Goal: Navigation & Orientation: Find specific page/section

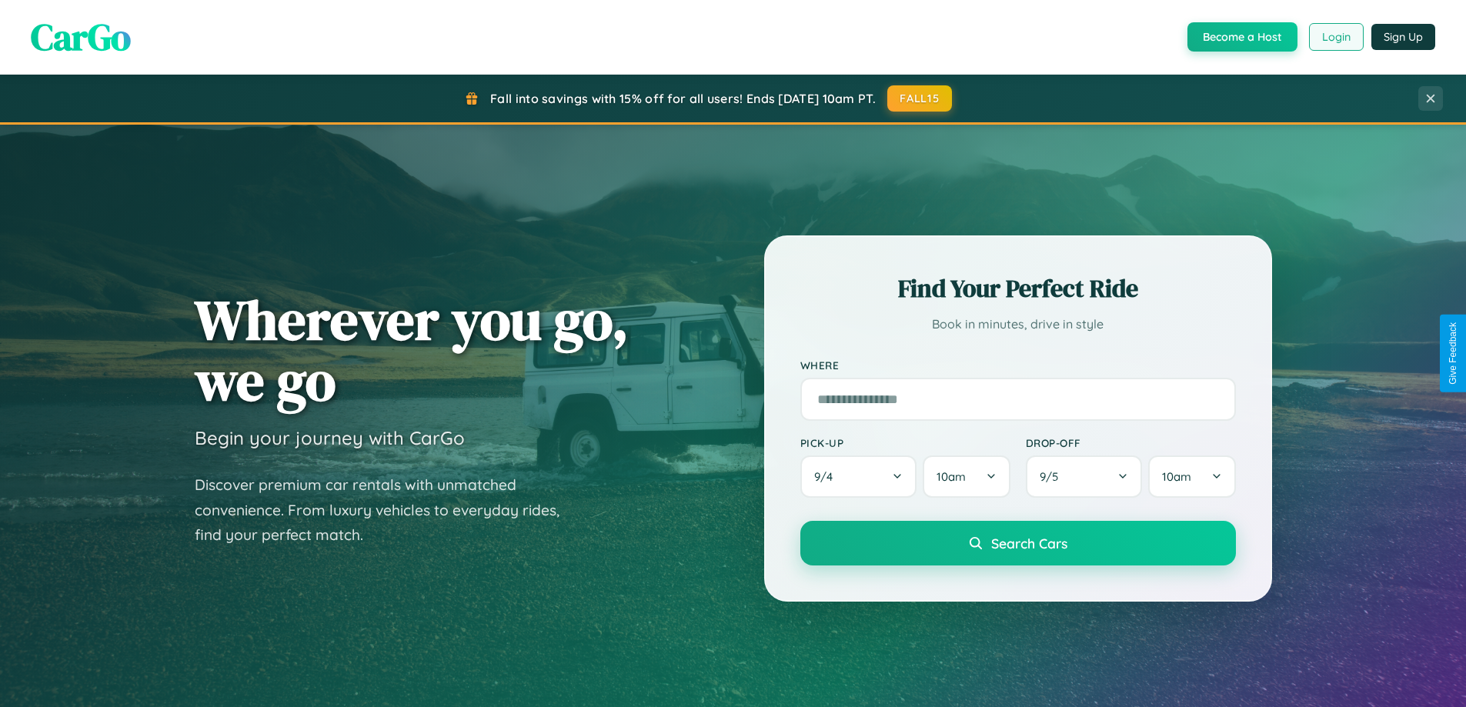
click at [1335, 37] on button "Login" at bounding box center [1336, 37] width 55 height 28
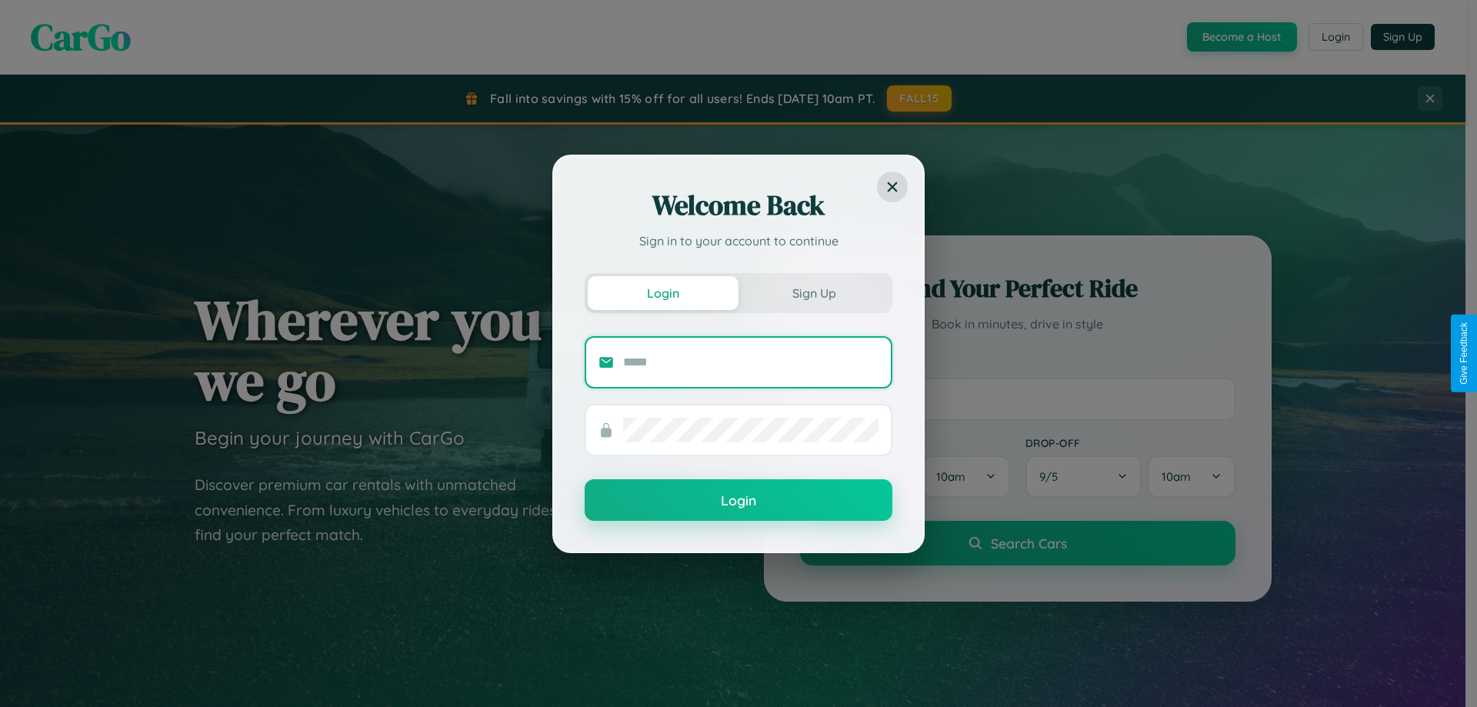
click at [751, 362] on input "text" at bounding box center [750, 362] width 255 height 25
type input "**********"
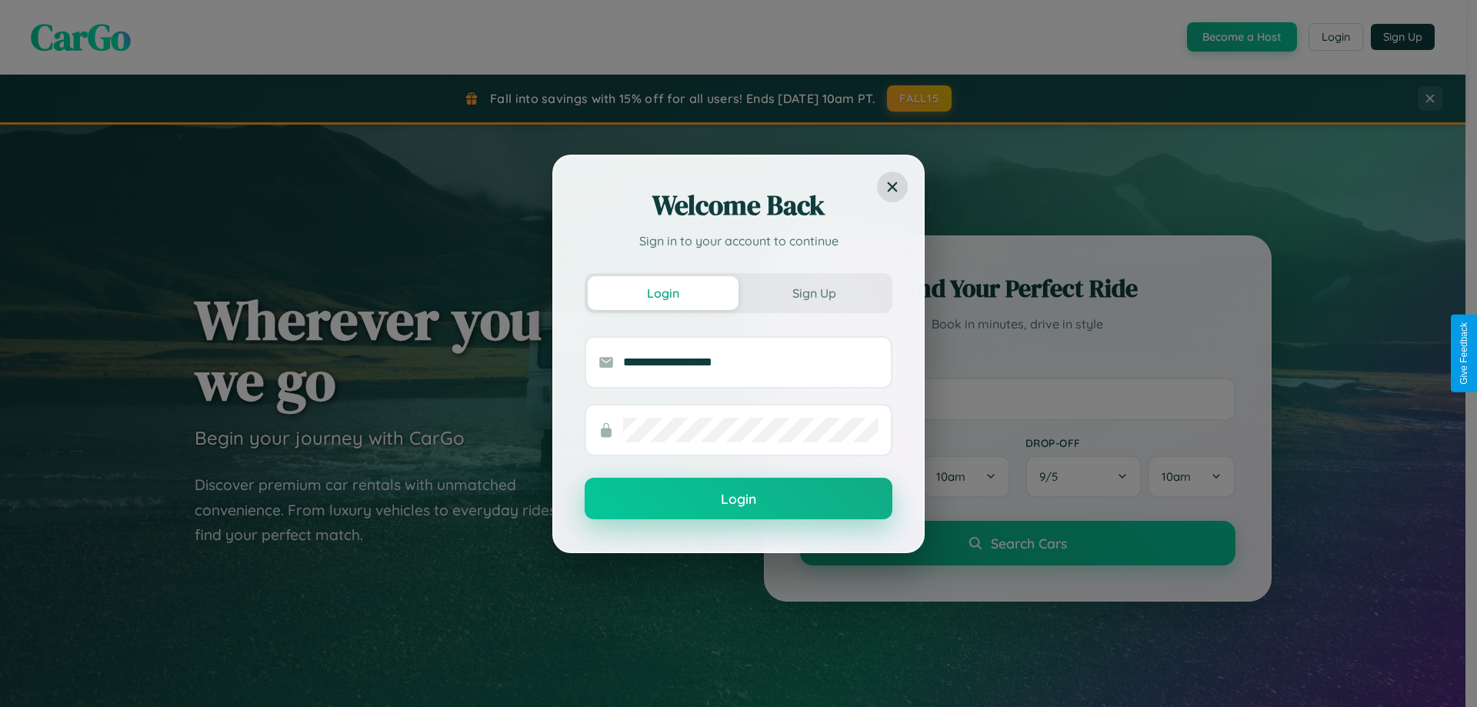
click at [739, 499] on button "Login" at bounding box center [739, 499] width 308 height 42
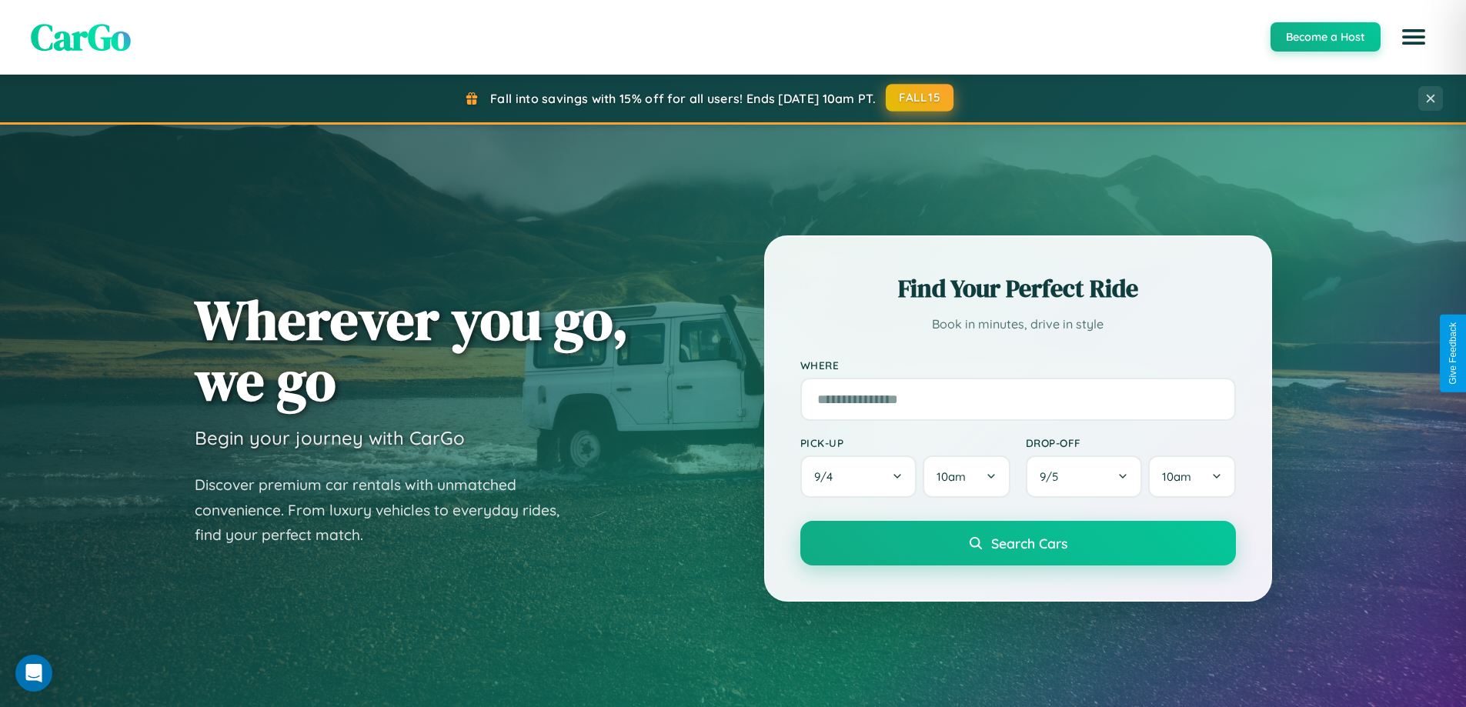
click at [920, 98] on button "FALL15" at bounding box center [920, 98] width 68 height 28
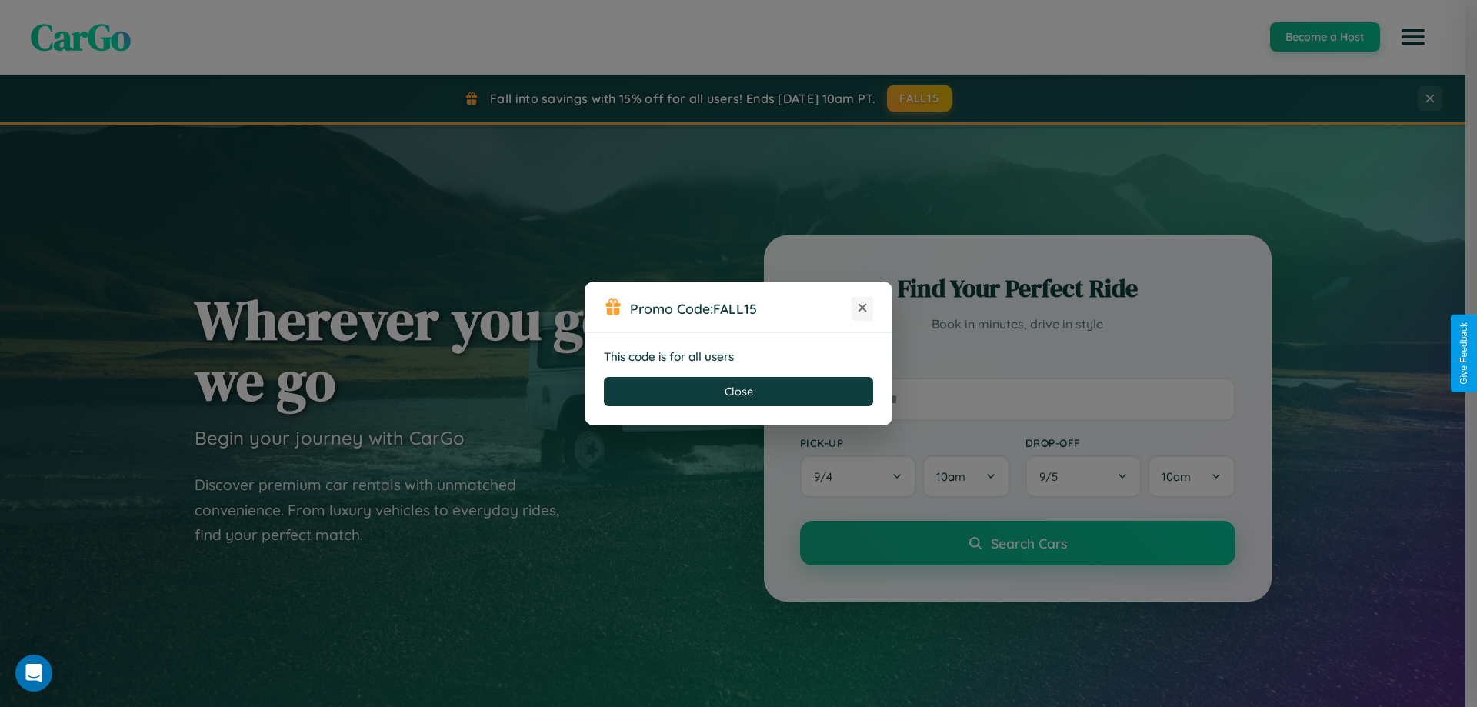
click at [862, 309] on icon at bounding box center [862, 307] width 15 height 15
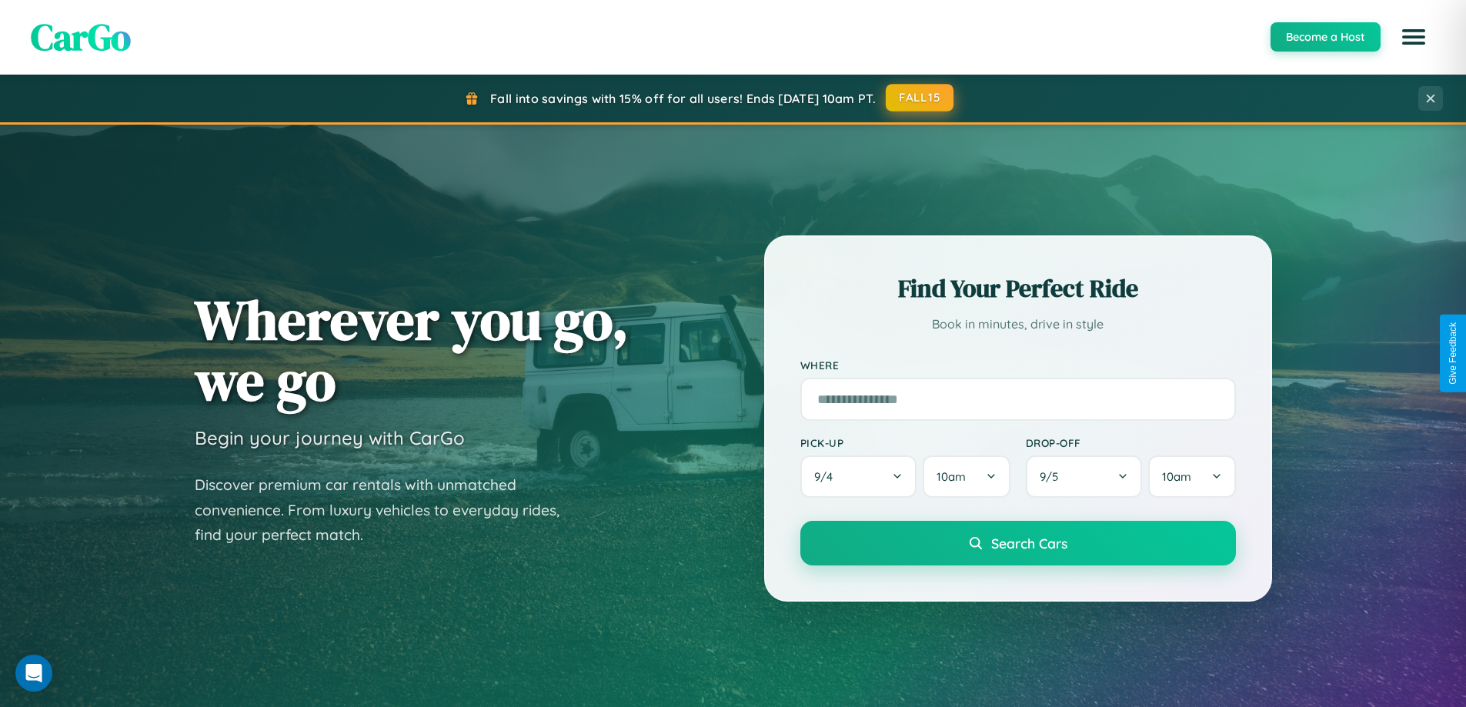
click at [920, 98] on button "FALL15" at bounding box center [920, 98] width 68 height 28
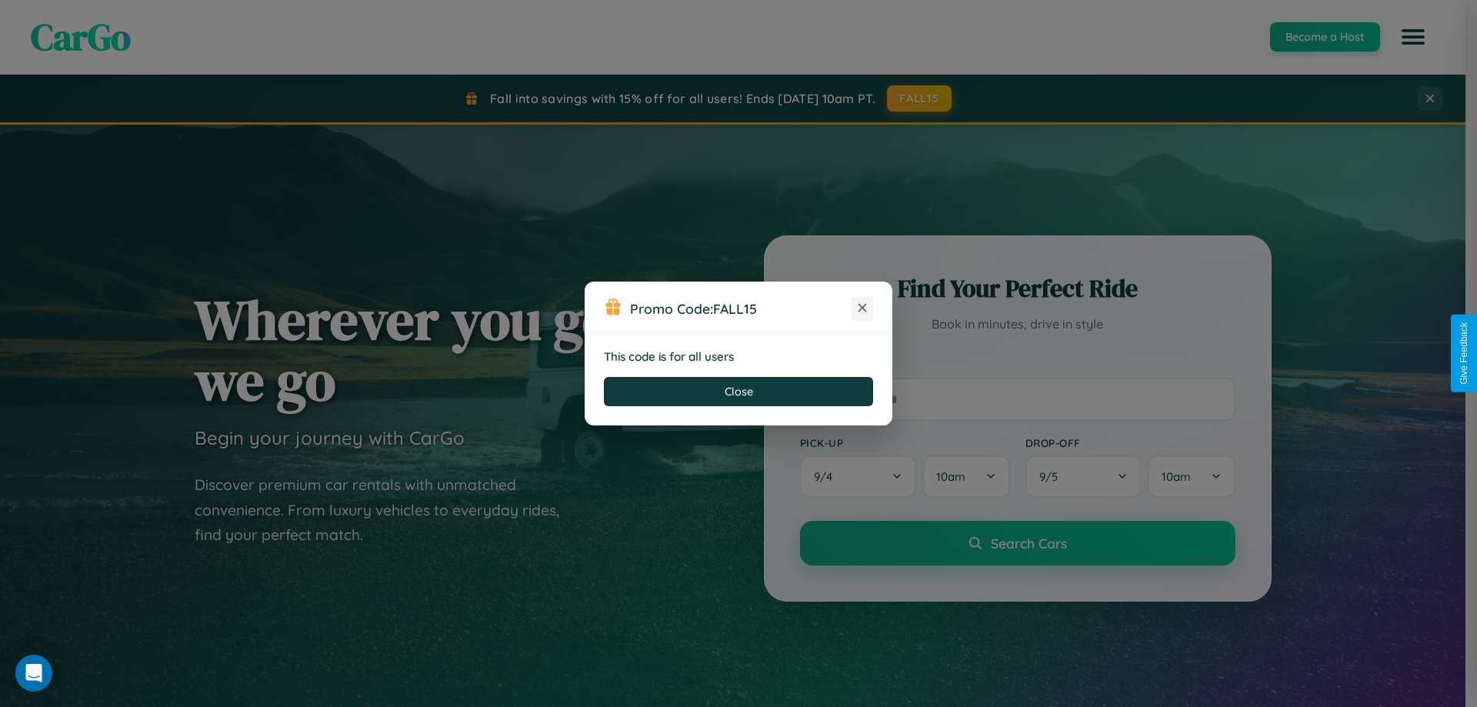
click at [862, 309] on icon at bounding box center [862, 307] width 15 height 15
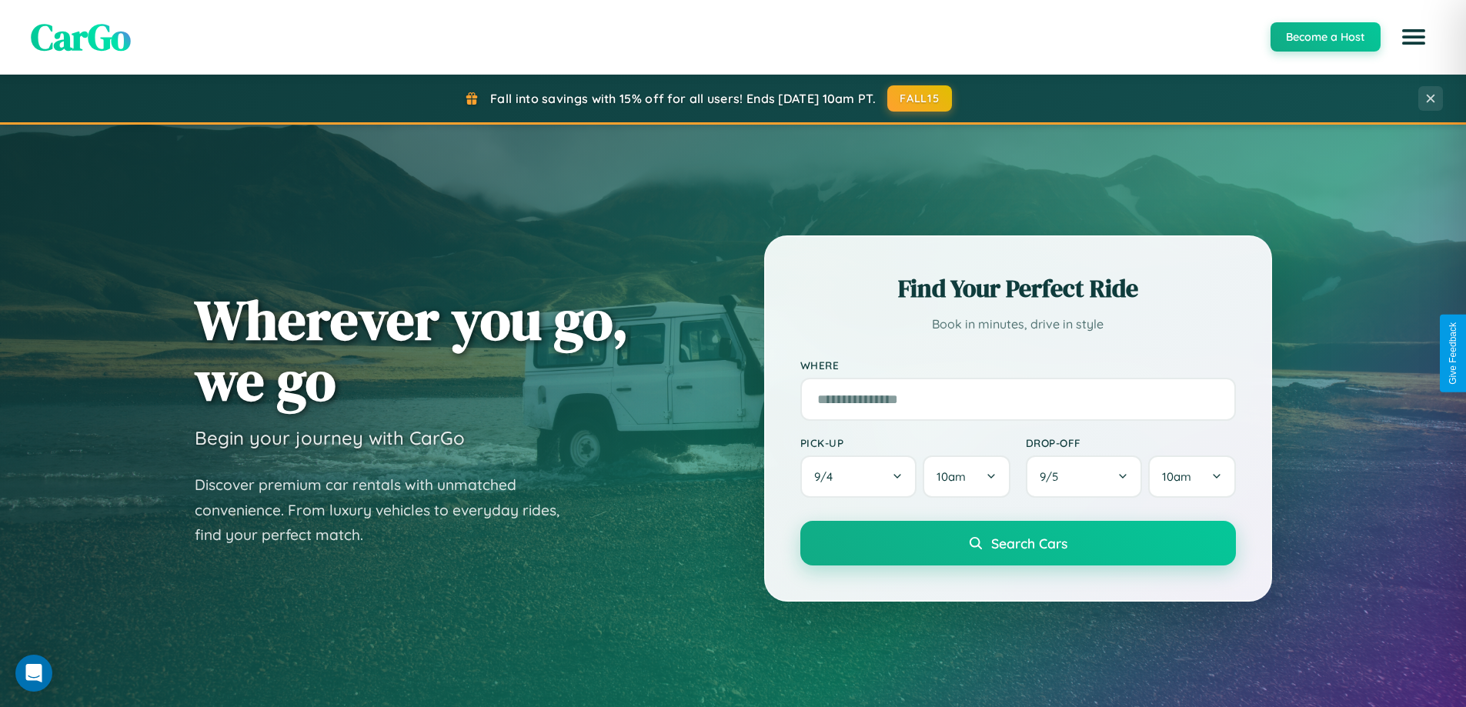
scroll to position [1059, 0]
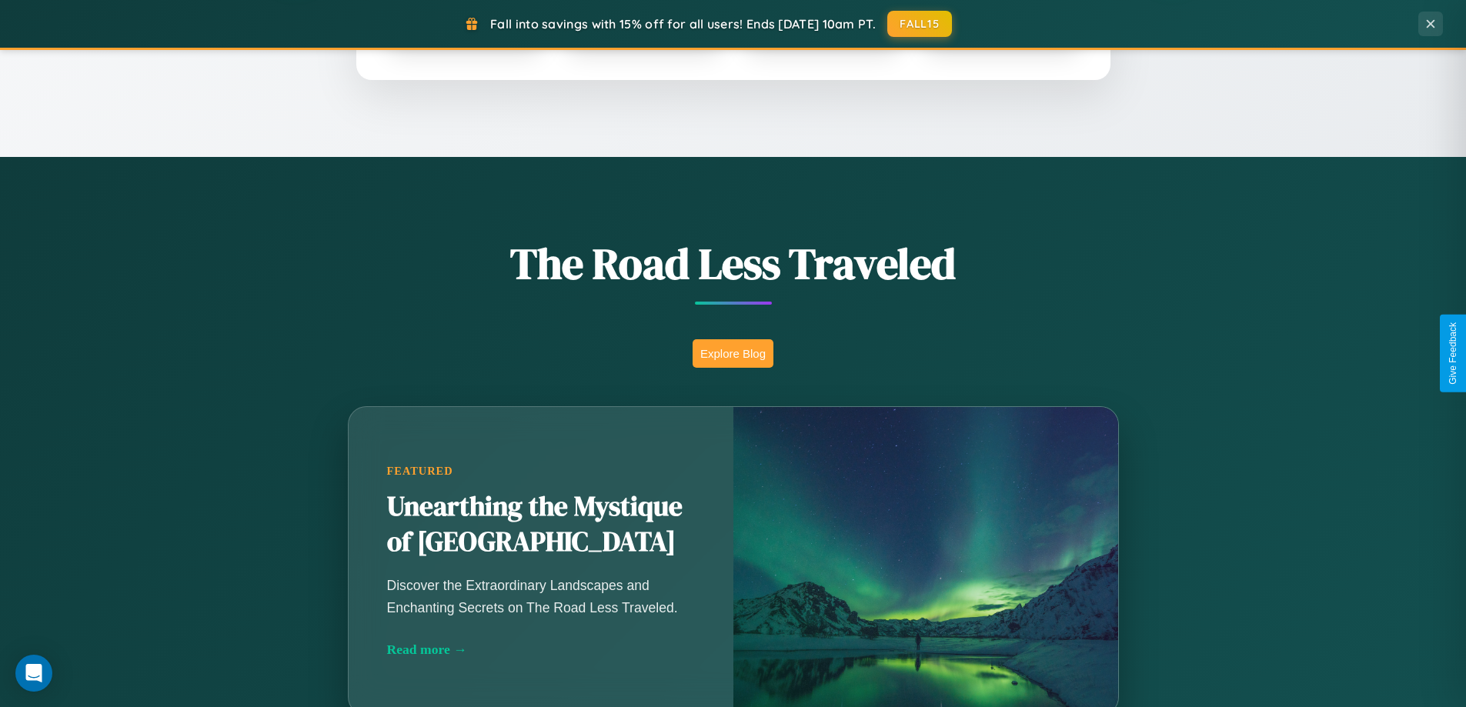
click at [732, 353] on button "Explore Blog" at bounding box center [732, 353] width 81 height 28
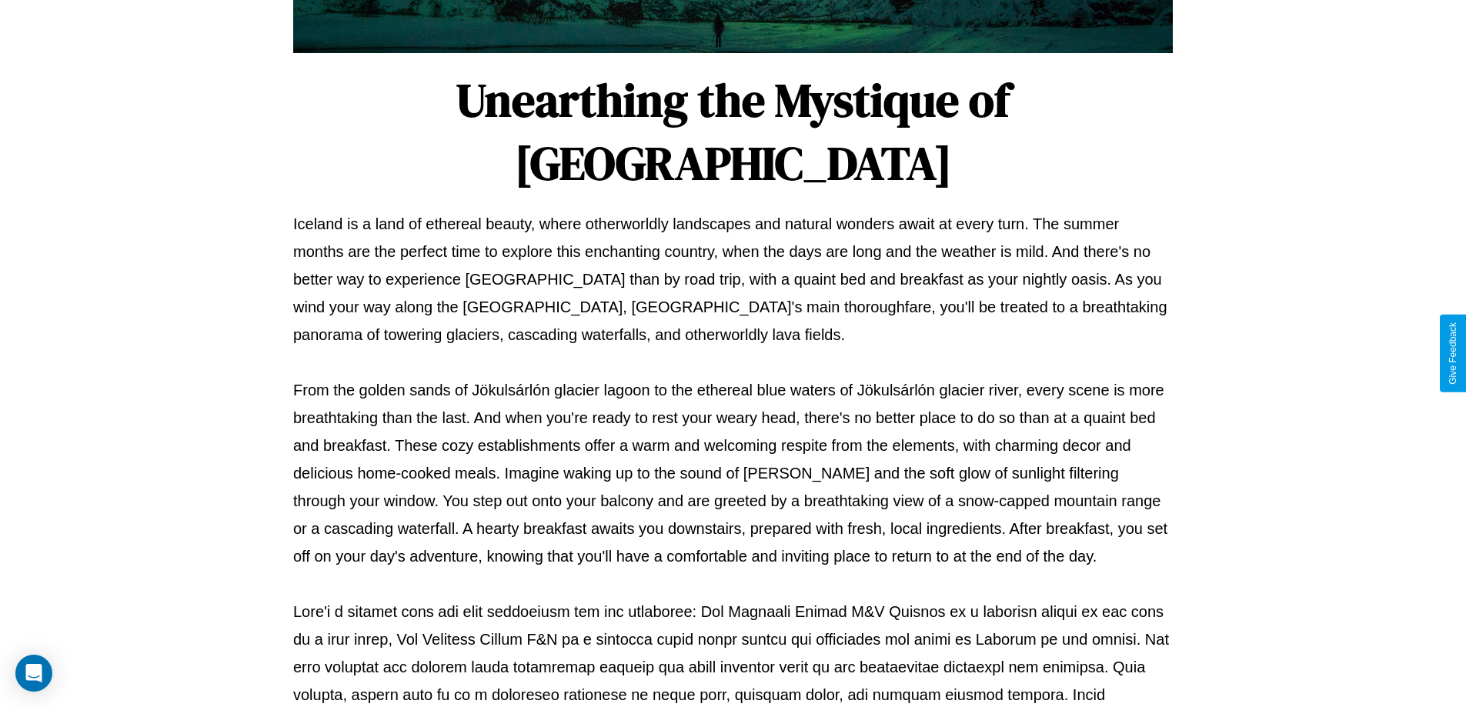
scroll to position [498, 0]
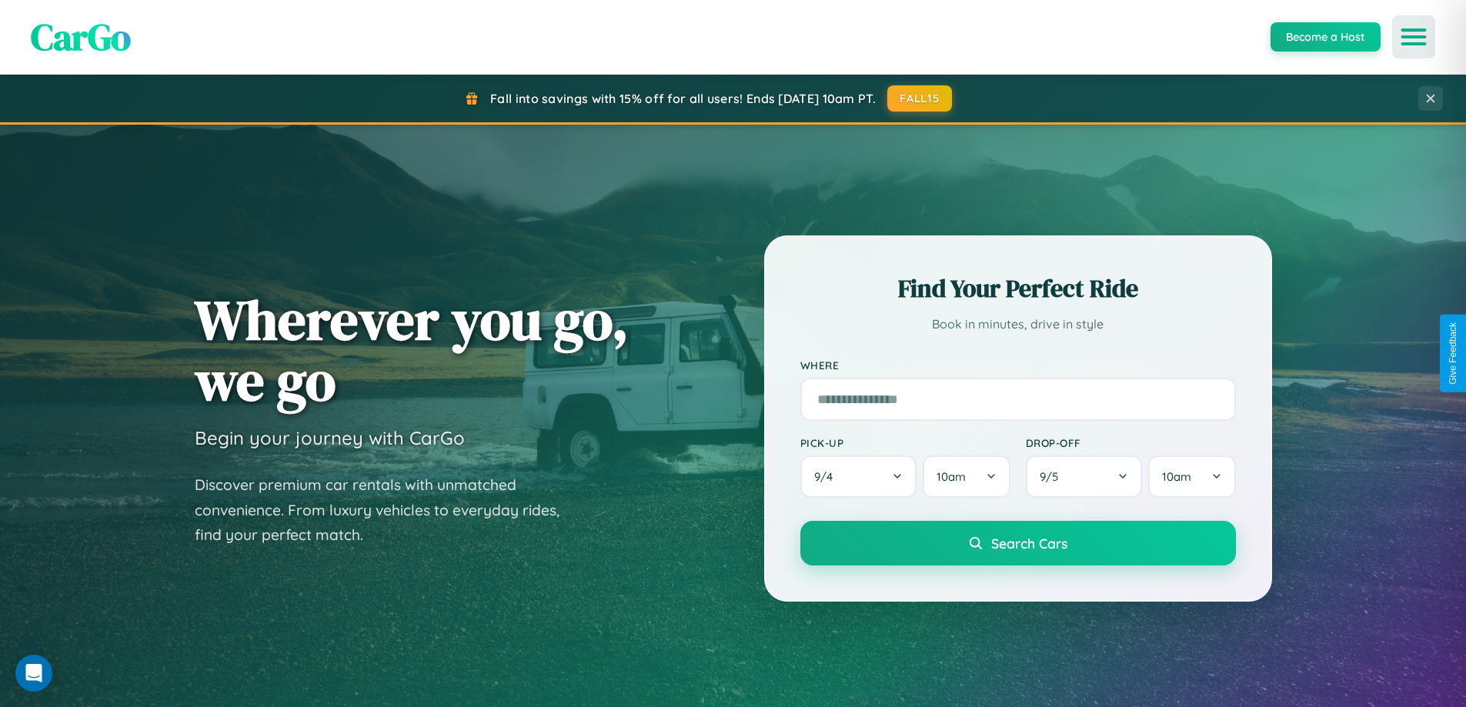
click at [1413, 37] on icon "Open menu" at bounding box center [1414, 37] width 22 height 14
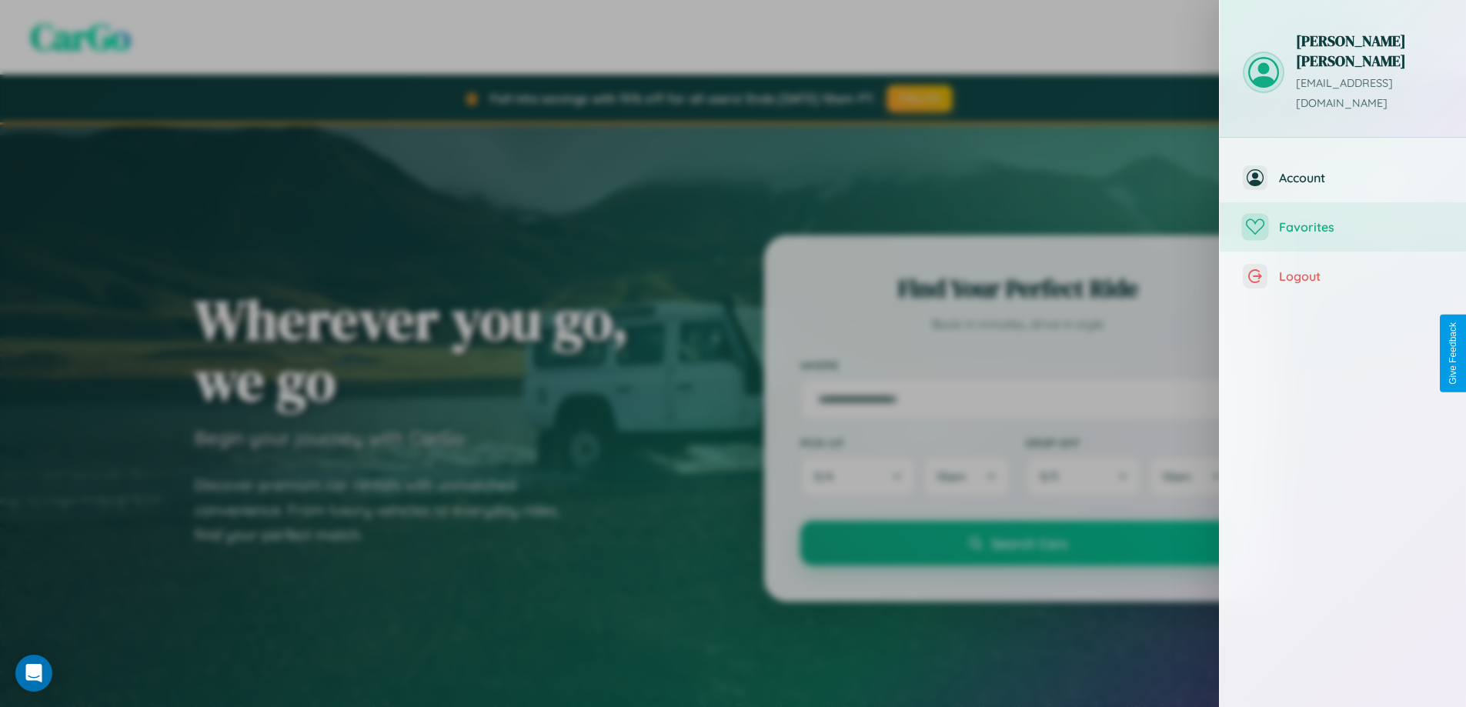
click at [1343, 219] on span "Favorites" at bounding box center [1361, 226] width 164 height 15
